Goal: Task Accomplishment & Management: Manage account settings

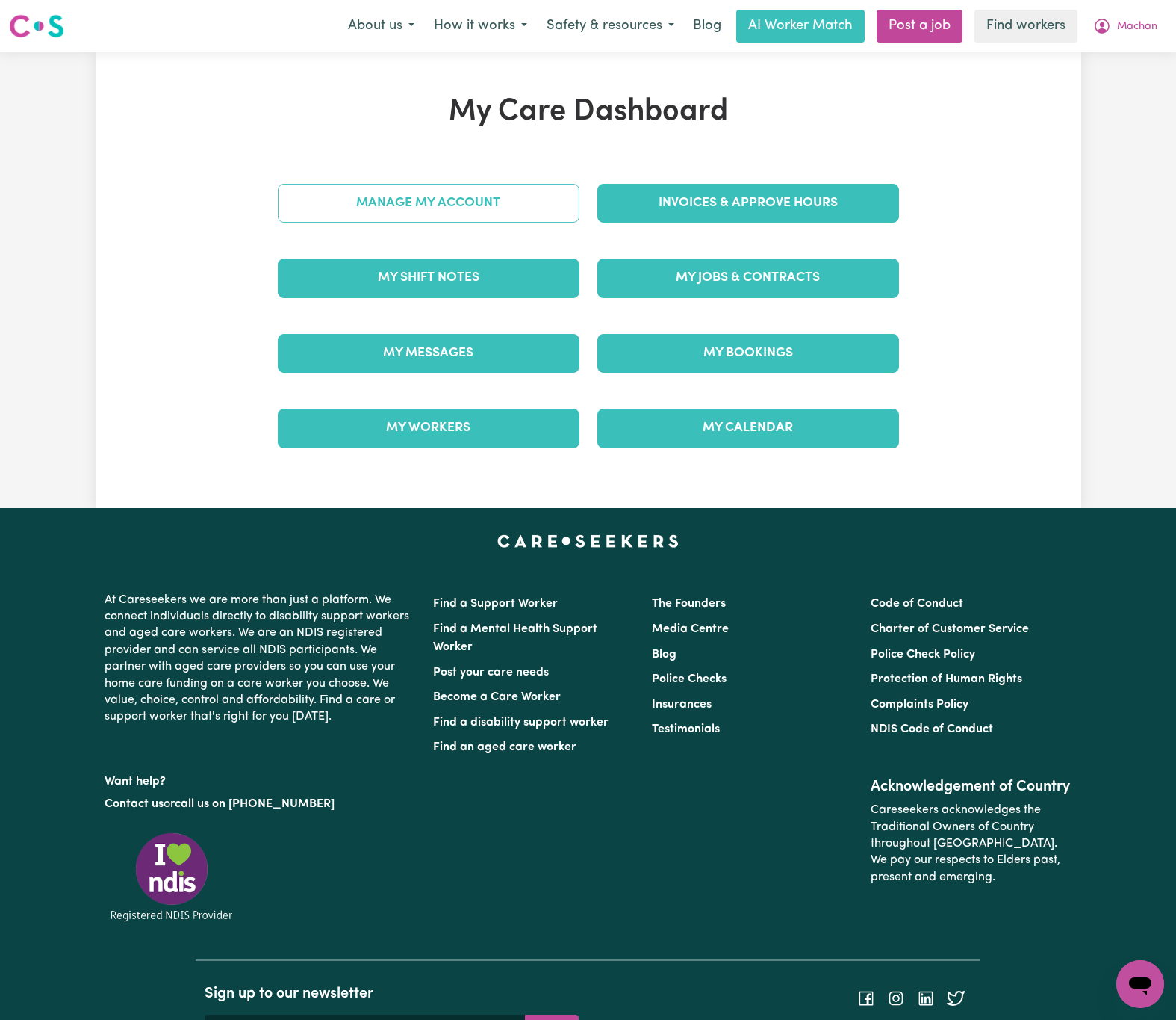
click at [552, 218] on link "Manage My Account" at bounding box center [428, 203] width 302 height 39
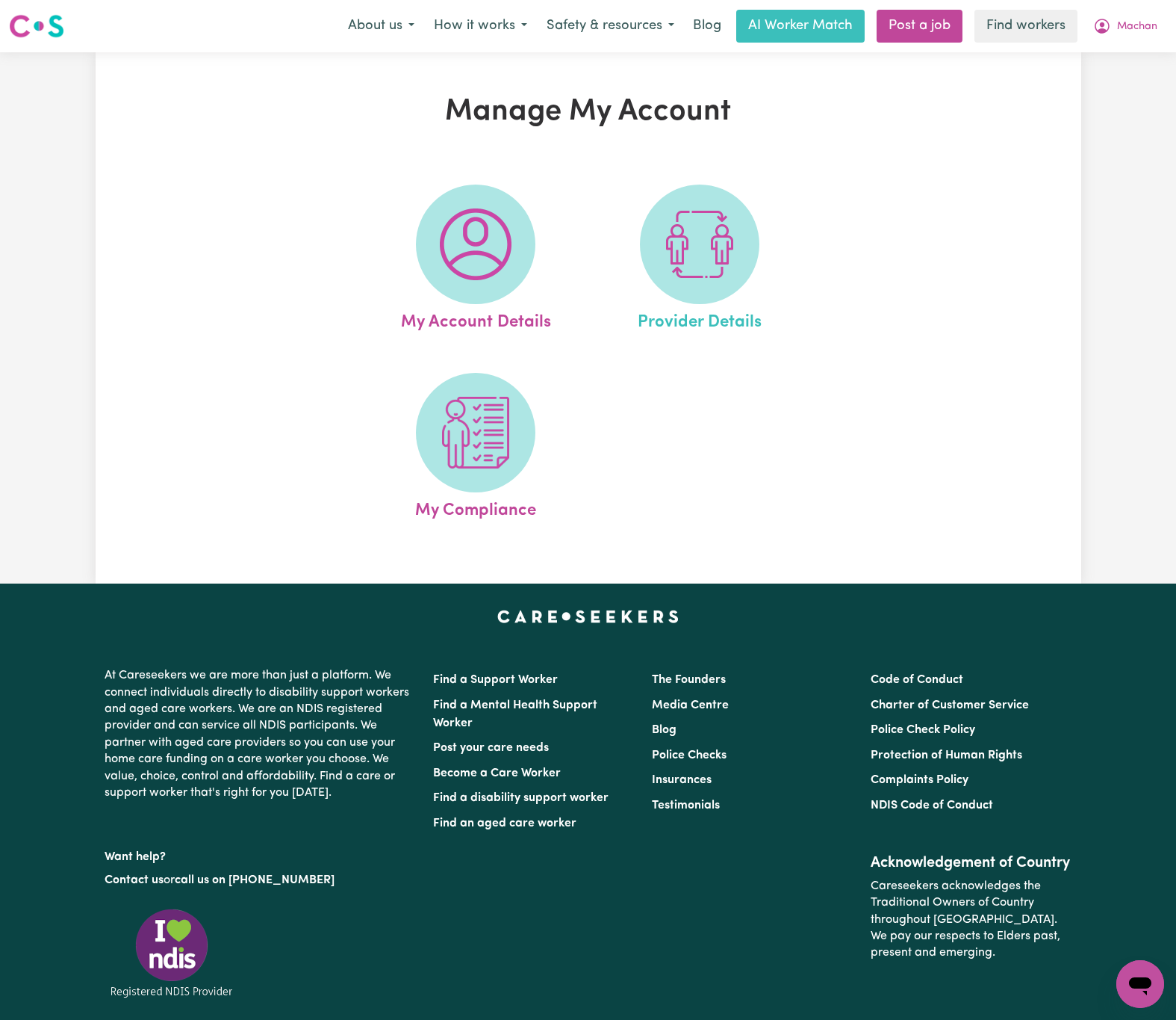
click at [778, 278] on link "Provider Details" at bounding box center [699, 260] width 215 height 151
select select "NDIS_FUNDING_PLAN_MANAGED"
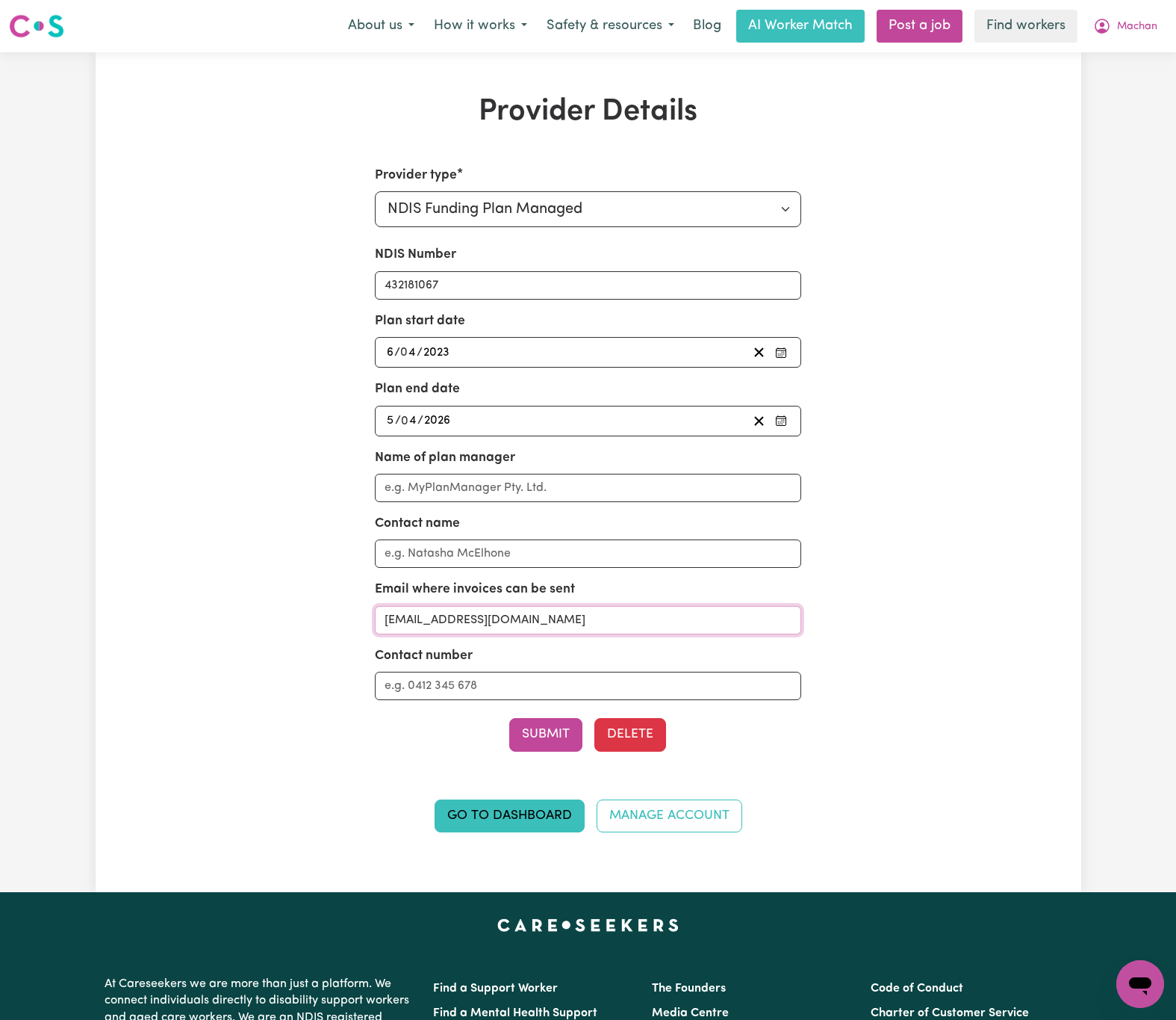
drag, startPoint x: 578, startPoint y: 628, endPoint x: 190, endPoint y: 606, distance: 388.6
click at [190, 606] on div "Provider Details Provider type Select your provider type... Privately Aged Care…" at bounding box center [588, 471] width 986 height 756
click at [1147, 12] on button "Machan" at bounding box center [1126, 25] width 84 height 31
click at [1136, 86] on link "Logout" at bounding box center [1108, 86] width 118 height 28
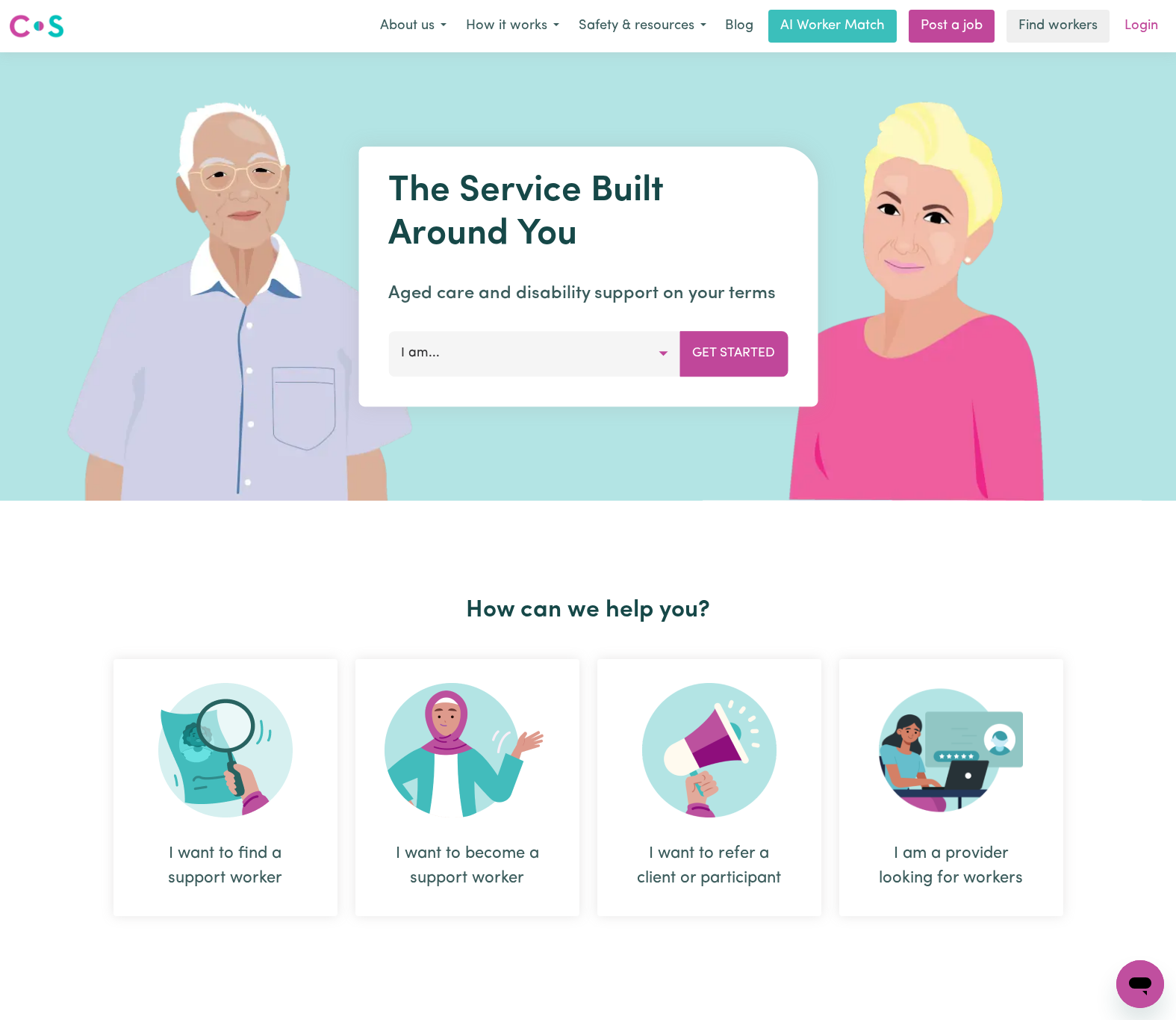
click at [1154, 16] on link "Login" at bounding box center [1141, 26] width 52 height 33
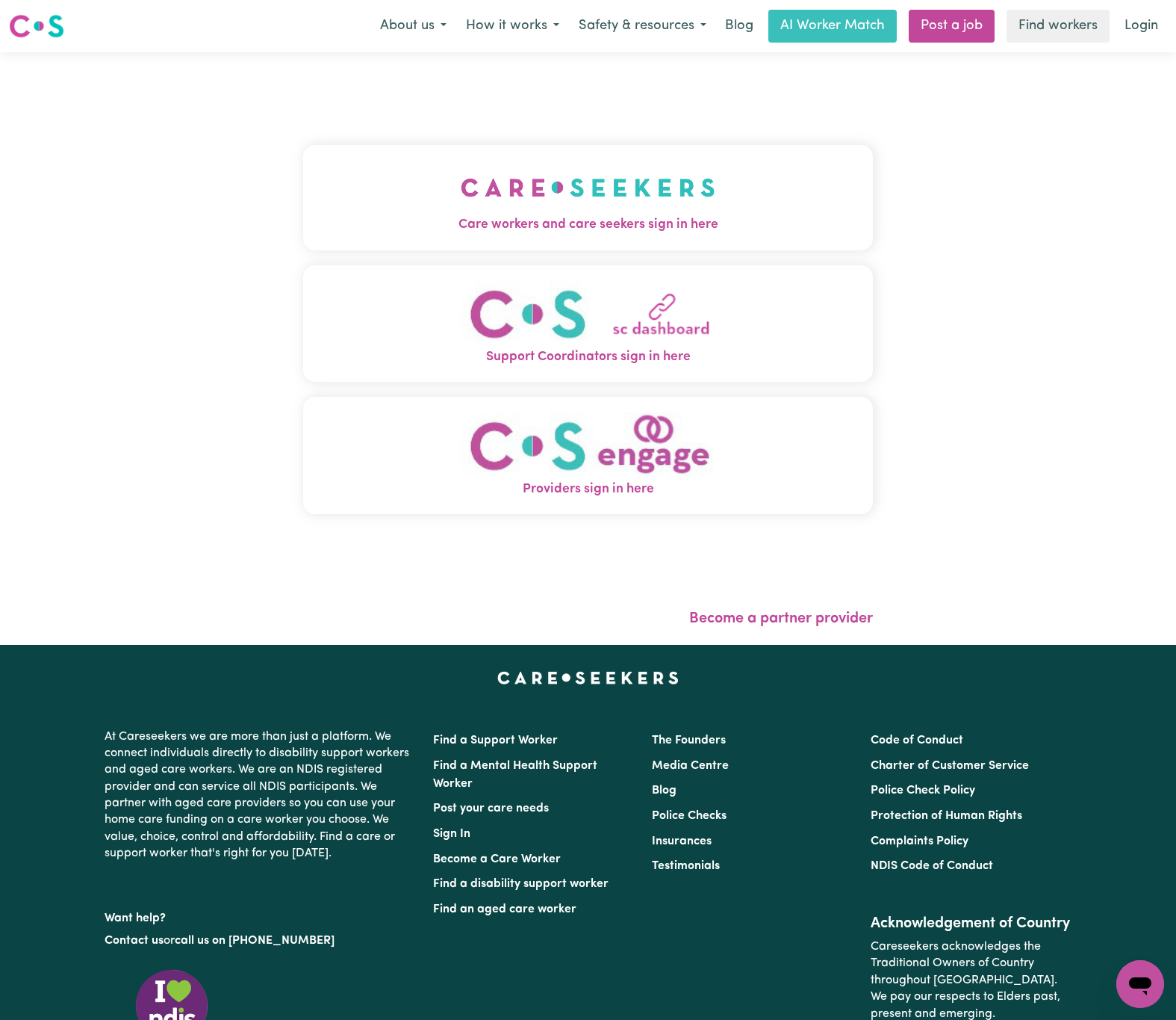
click at [469, 160] on img "Care workers and care seekers sign in here" at bounding box center [588, 187] width 255 height 56
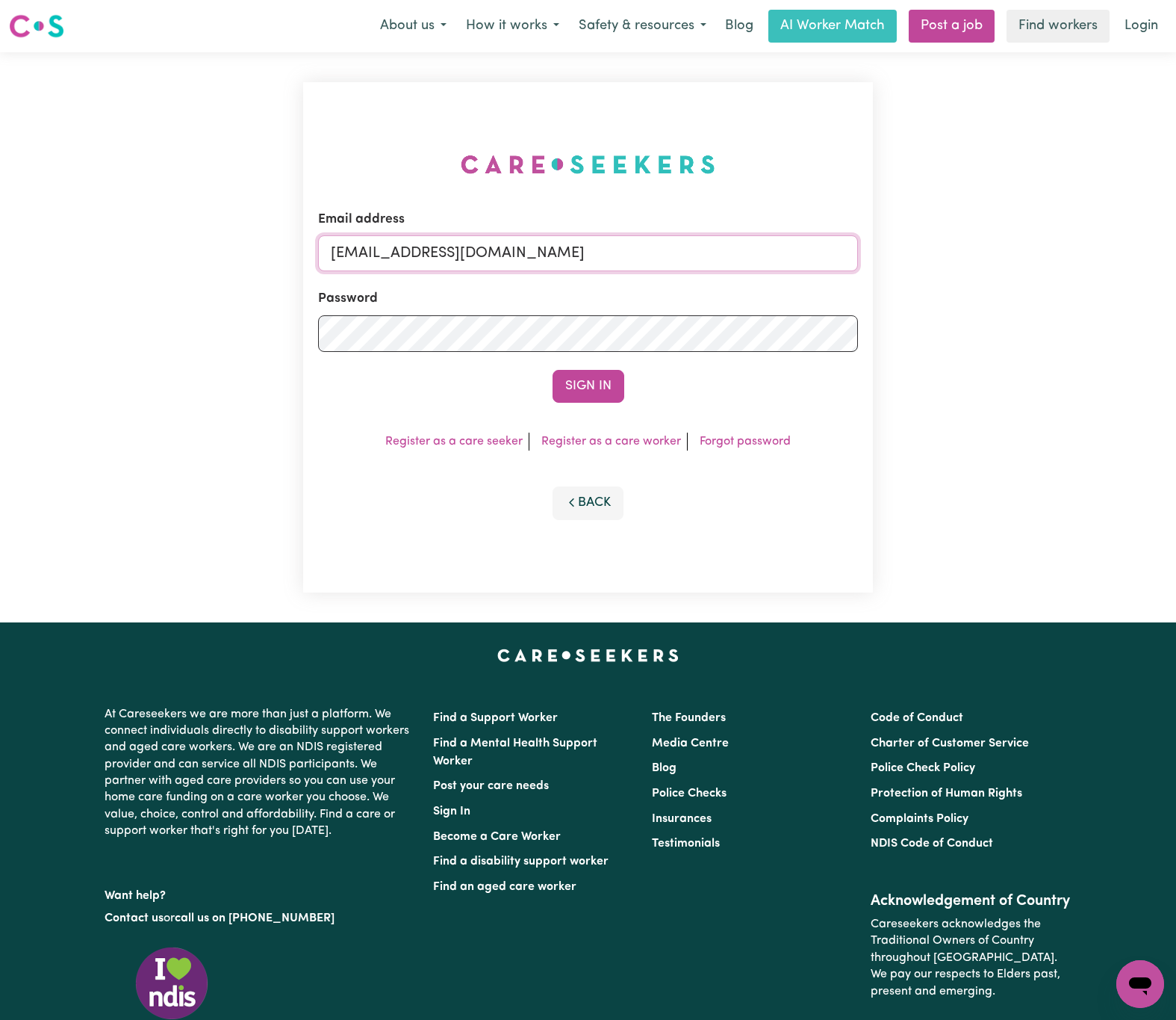
drag, startPoint x: 407, startPoint y: 258, endPoint x: 756, endPoint y: 258, distance: 349.0
click at [756, 258] on input "[EMAIL_ADDRESS][DOMAIN_NAME]" at bounding box center [588, 253] width 541 height 35
paste input "RobertMoorWC"
type input "[EMAIL_ADDRESS][DOMAIN_NAME]"
click at [553, 369] on button "Sign In" at bounding box center [588, 386] width 72 height 33
